Goal: Task Accomplishment & Management: Manage account settings

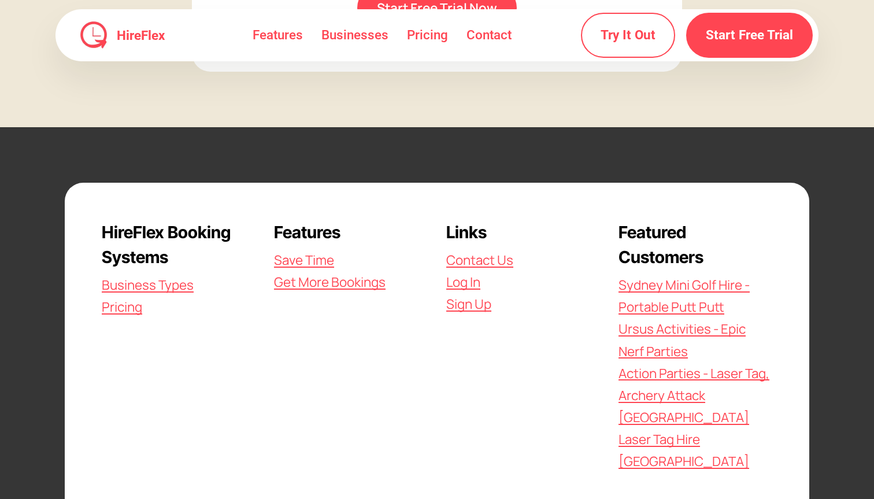
scroll to position [3342, 0]
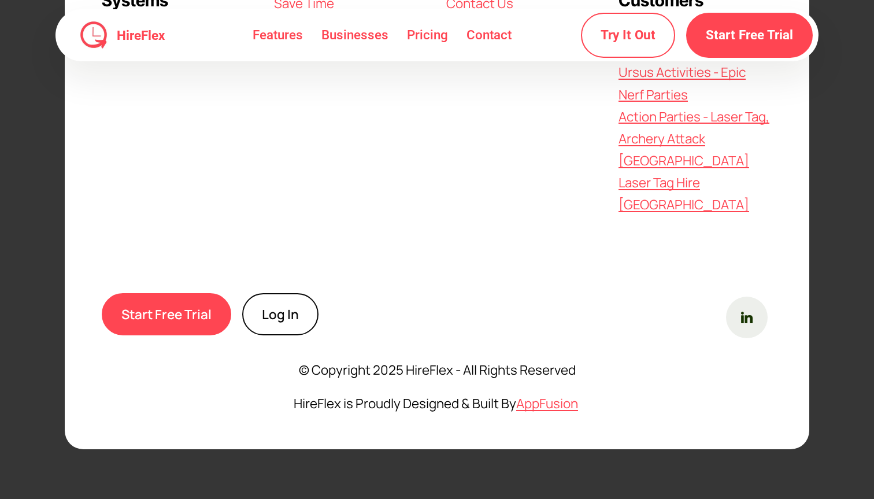
click at [266, 305] on link "Log In" at bounding box center [280, 314] width 76 height 42
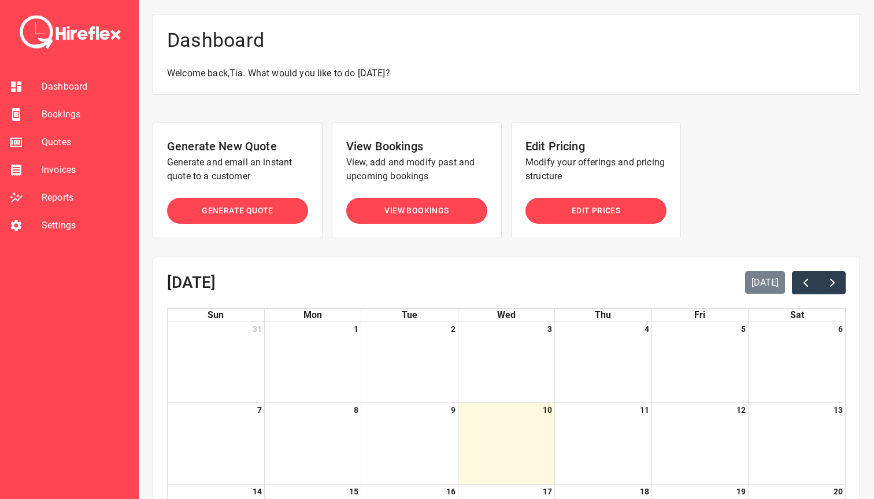
click at [68, 114] on span "Bookings" at bounding box center [85, 114] width 87 height 14
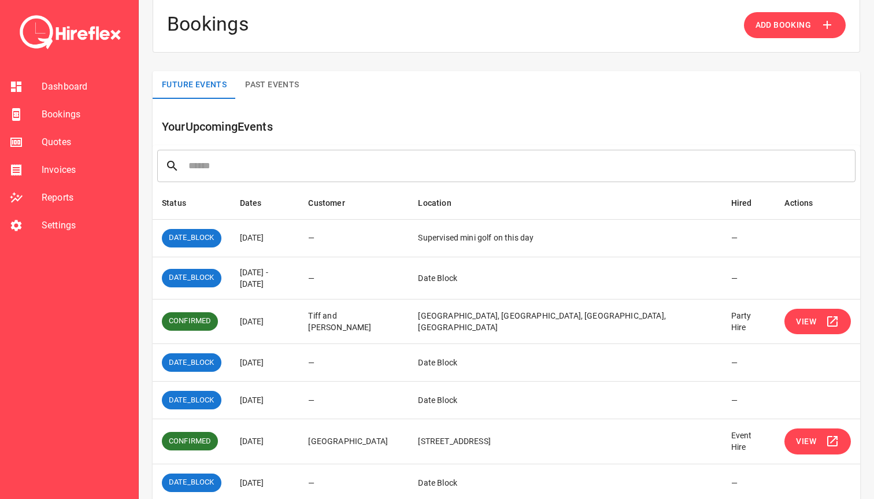
scroll to position [18, 0]
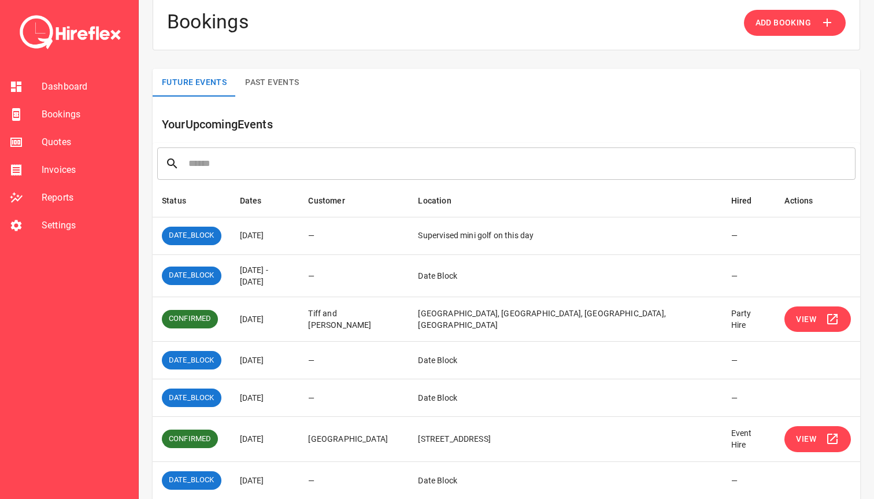
click at [72, 116] on span "Bookings" at bounding box center [85, 114] width 87 height 14
click at [61, 142] on span "Quotes" at bounding box center [85, 142] width 87 height 14
